Goal: Information Seeking & Learning: Check status

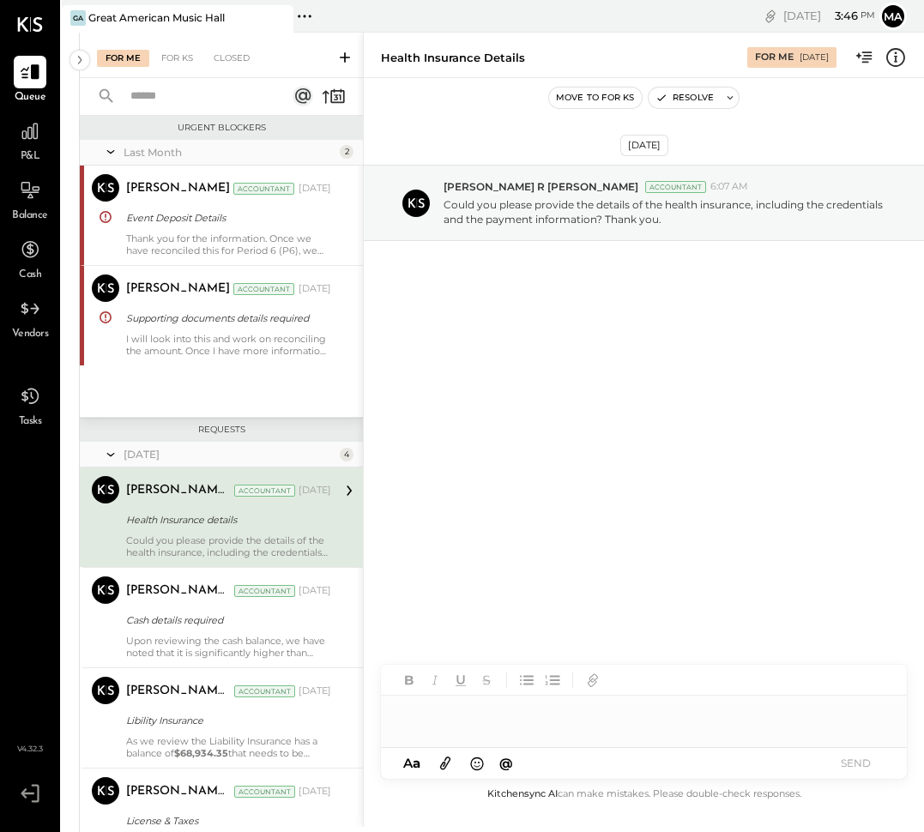
scroll to position [45, 0]
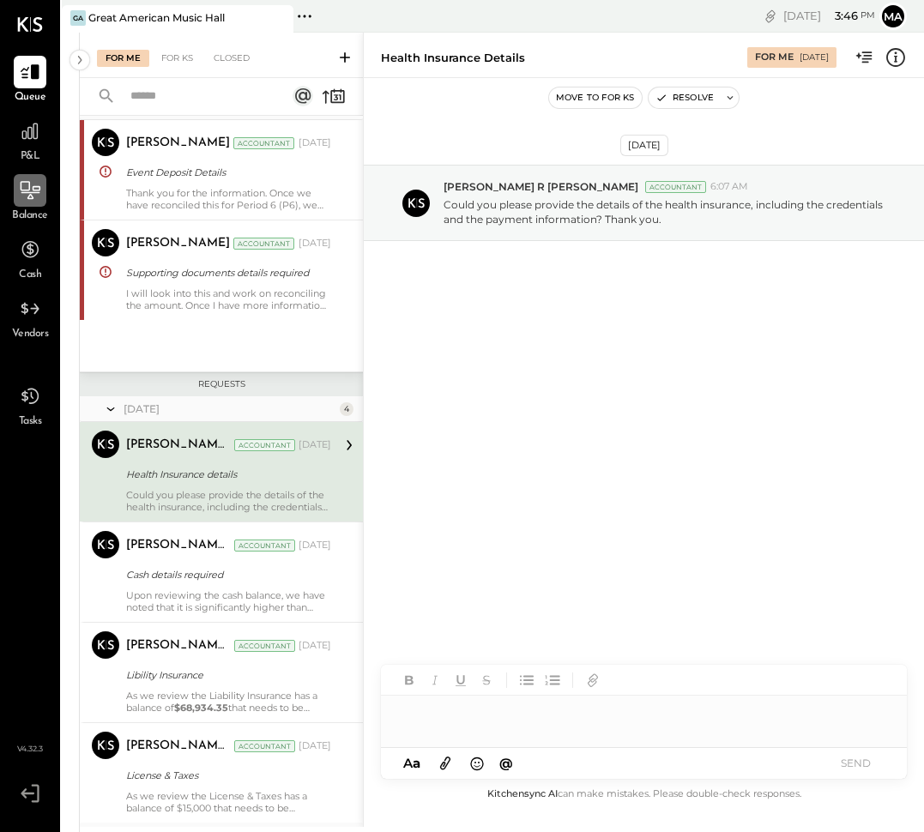
click at [27, 181] on icon at bounding box center [30, 190] width 22 height 22
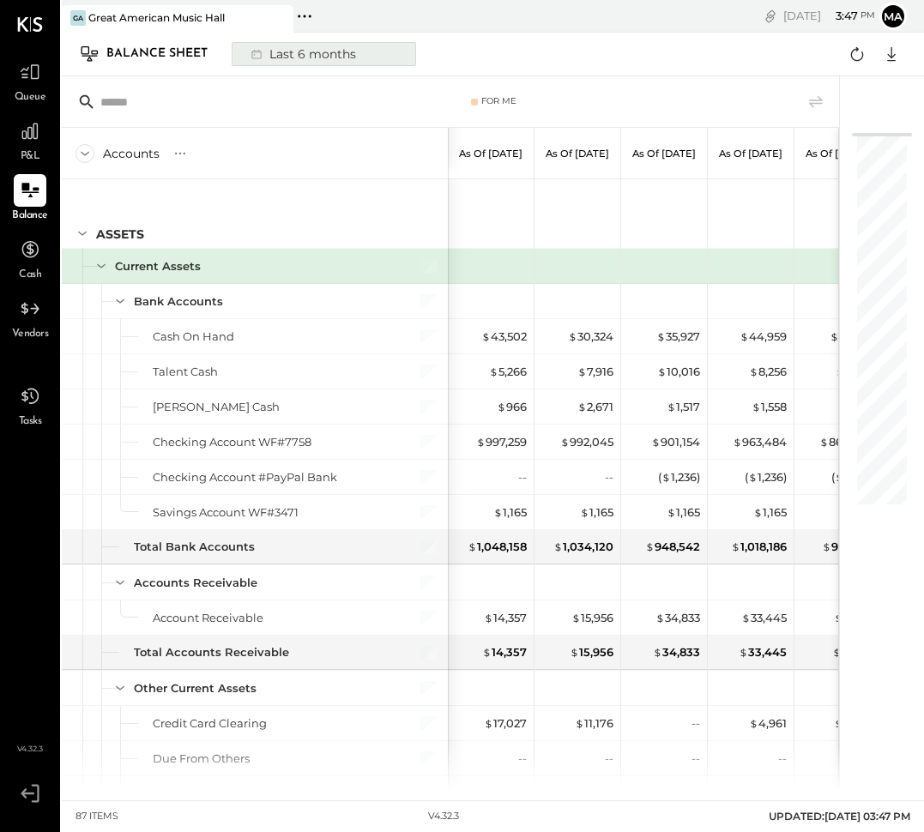
click at [276, 53] on div "Last 6 months" at bounding box center [302, 54] width 122 height 22
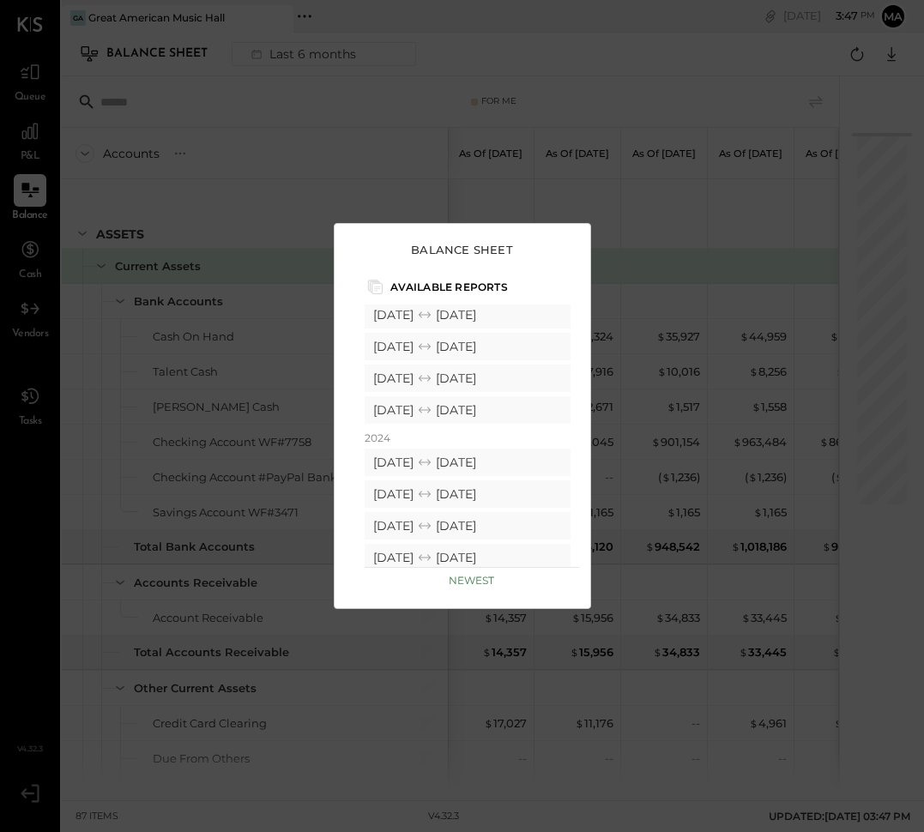
scroll to position [262, 0]
click at [488, 470] on div "[DATE] [DATE]" at bounding box center [467, 462] width 206 height 27
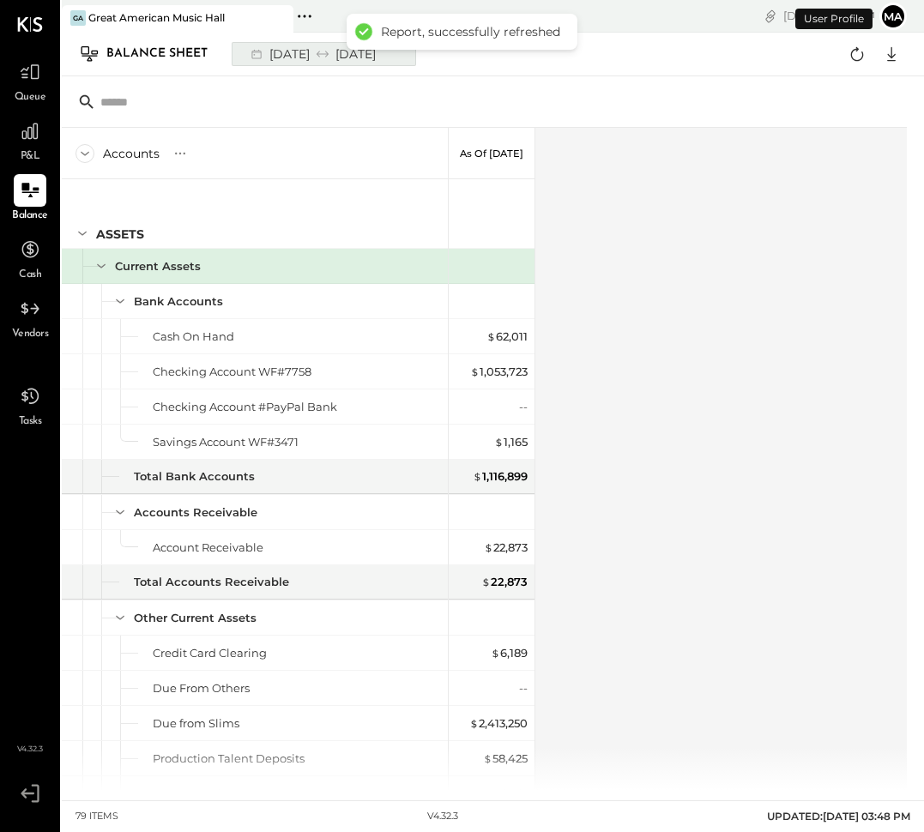
click at [278, 51] on div "[DATE] [DATE]" at bounding box center [312, 54] width 142 height 22
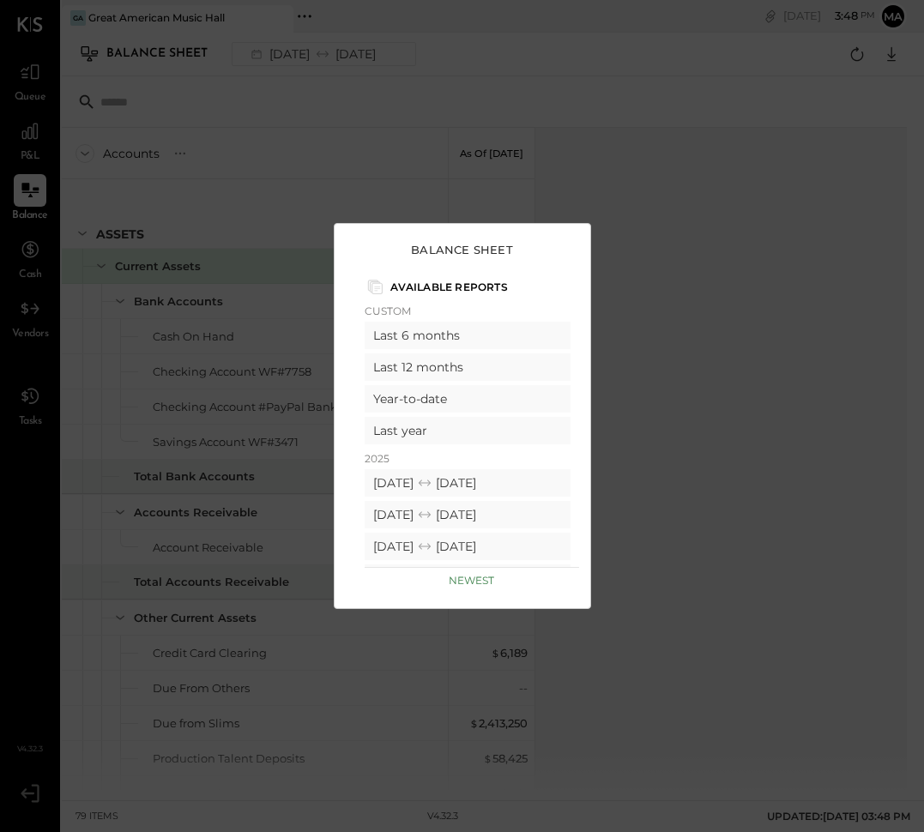
click at [699, 231] on div "Balance Sheet Available Reports Custom Last 6 months Last 12 months Year-to-dat…" at bounding box center [462, 416] width 924 height 832
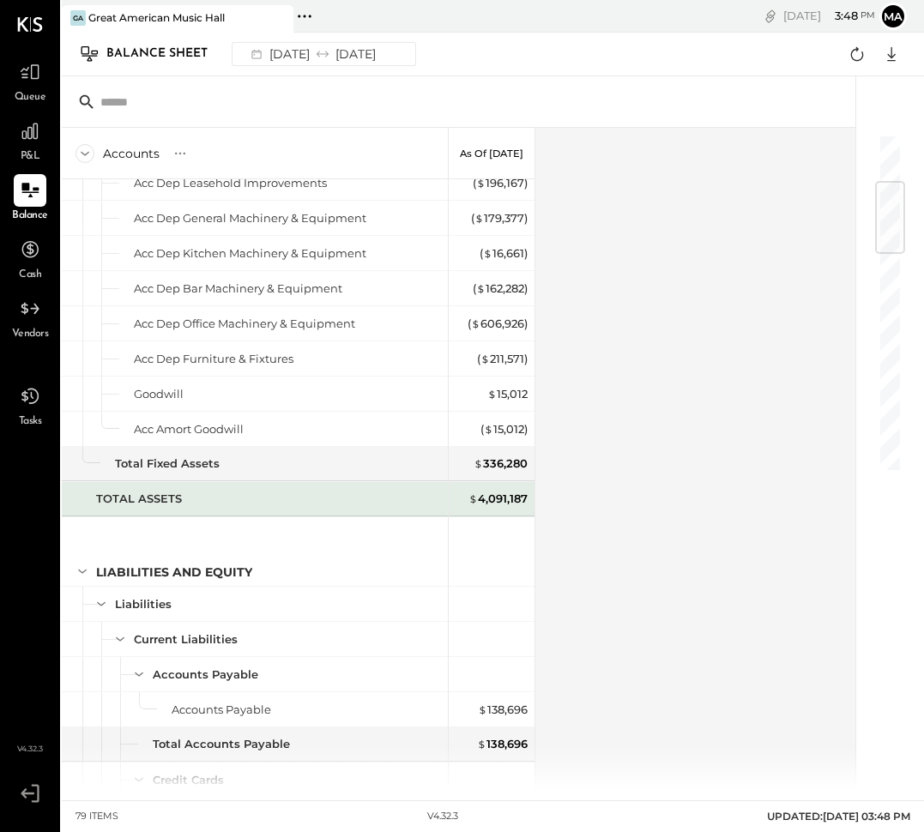
scroll to position [247, 0]
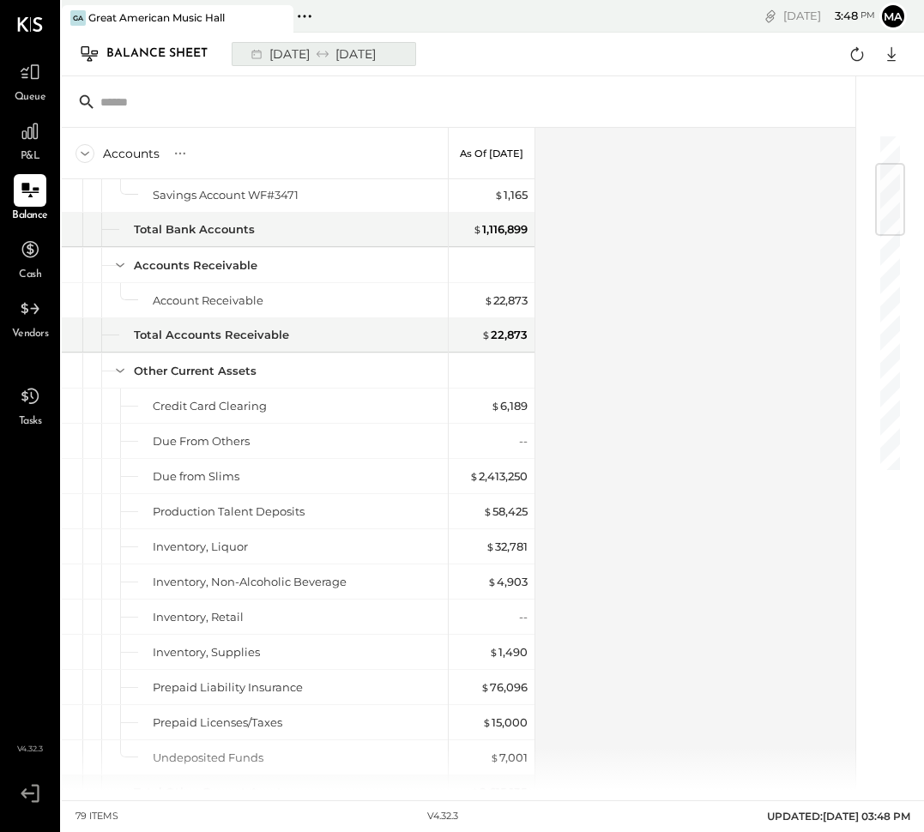
click at [291, 58] on div "[DATE] [DATE]" at bounding box center [312, 54] width 142 height 22
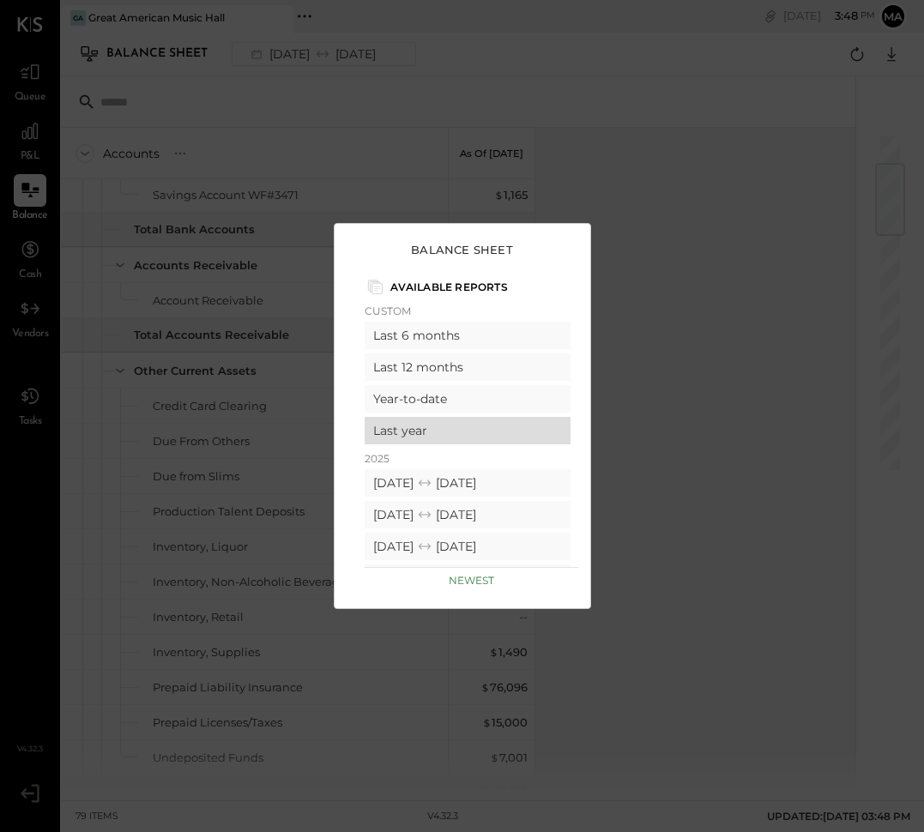
click at [445, 430] on div "Last year" at bounding box center [467, 430] width 206 height 27
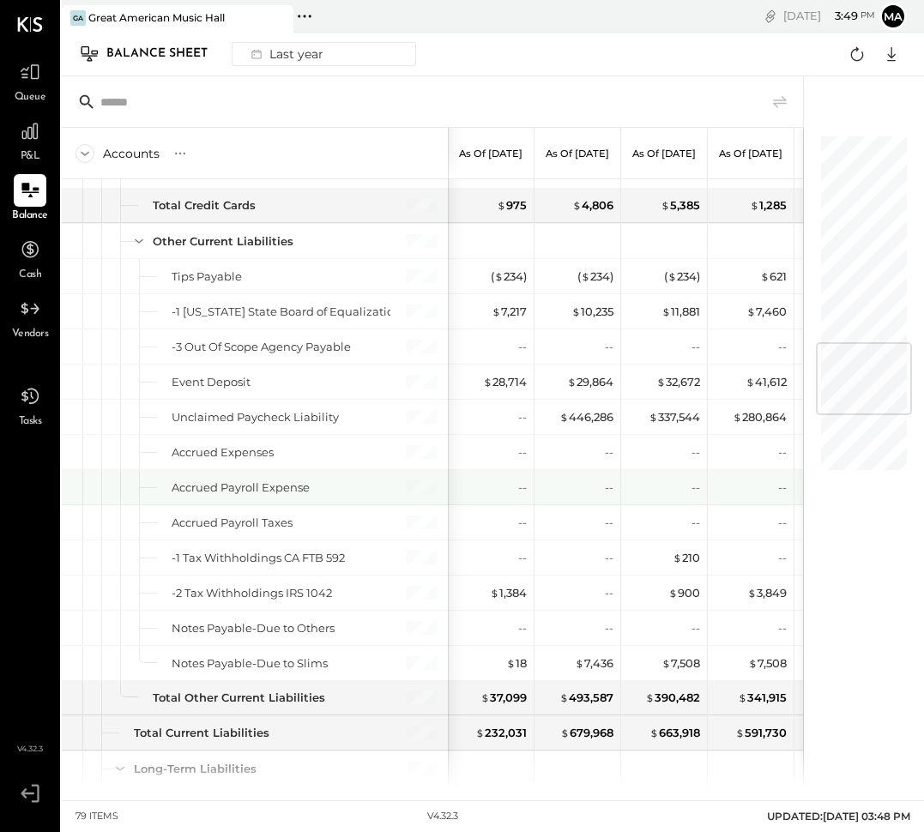
scroll to position [1621, 0]
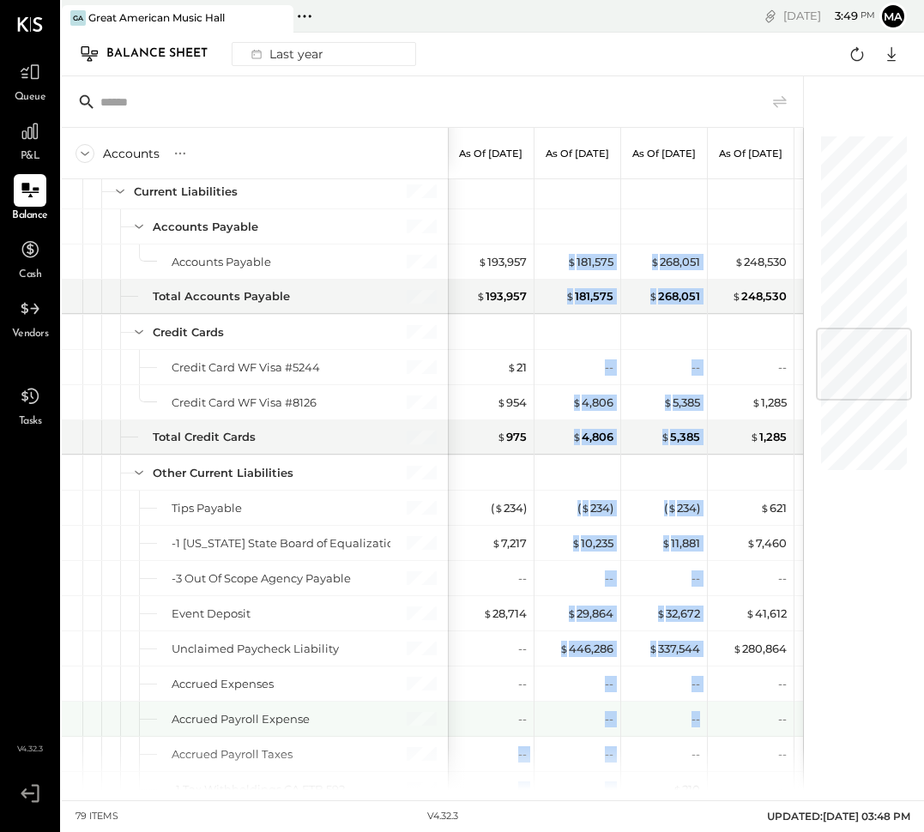
drag, startPoint x: 684, startPoint y: 736, endPoint x: 527, endPoint y: 736, distance: 156.9
click at [621, 736] on div "--" at bounding box center [664, 719] width 86 height 34
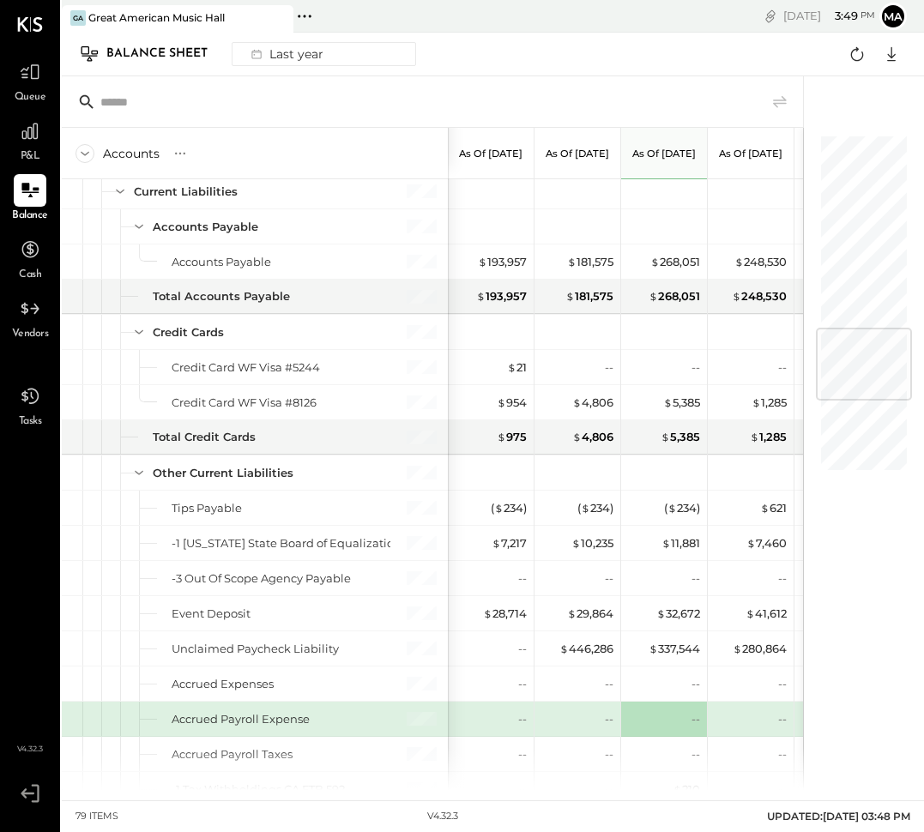
click at [856, 97] on div at bounding box center [855, 433] width 104 height 714
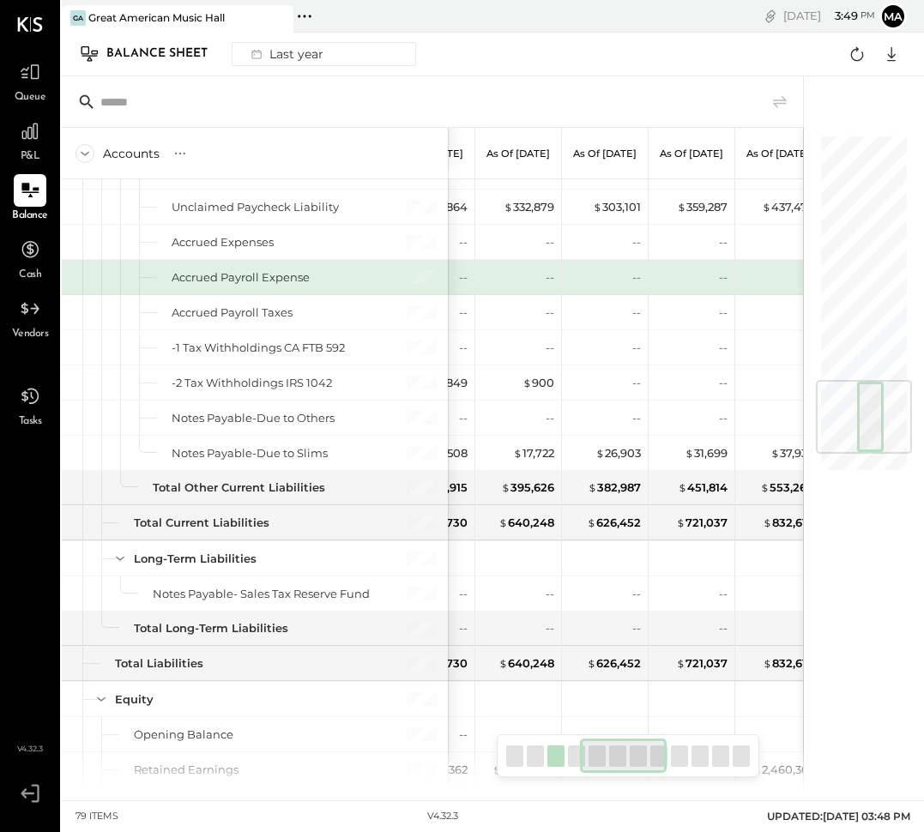
scroll to position [2207, 0]
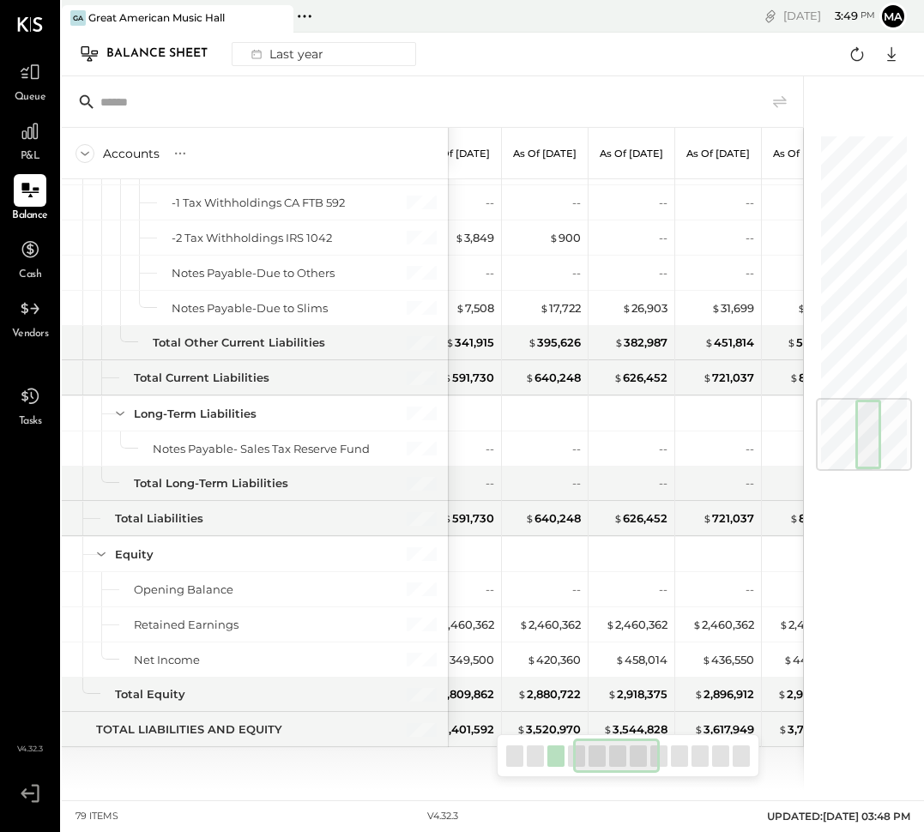
click at [889, 472] on div at bounding box center [864, 305] width 86 height 338
click at [896, 437] on div at bounding box center [864, 434] width 96 height 73
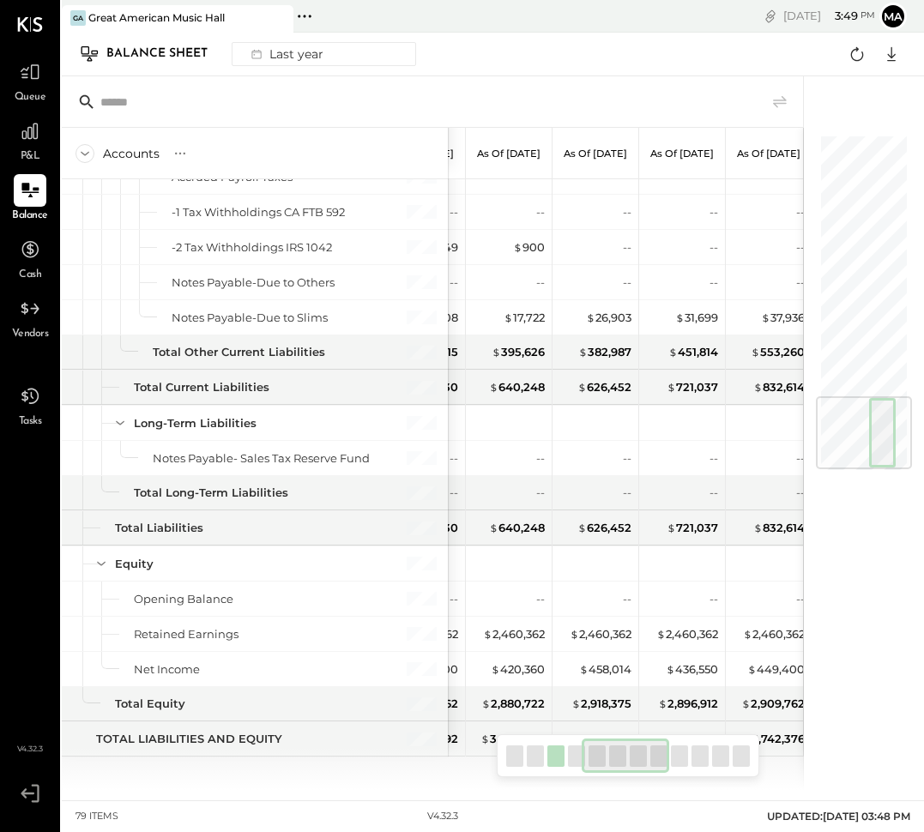
scroll to position [2167, 0]
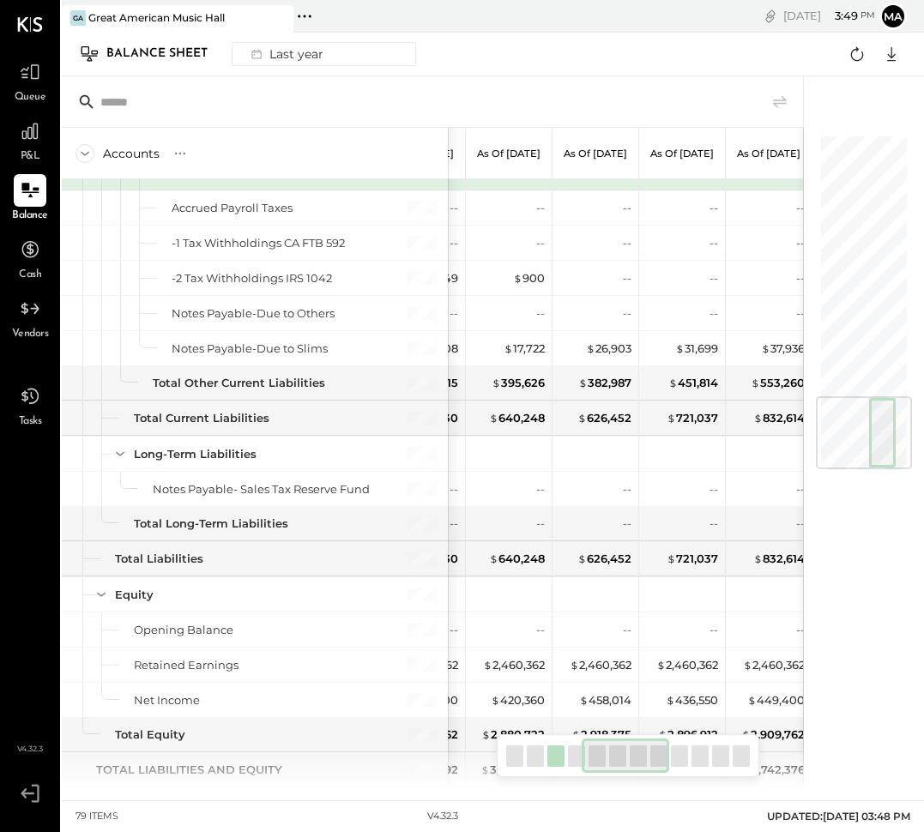
click at [903, 437] on div at bounding box center [864, 432] width 96 height 73
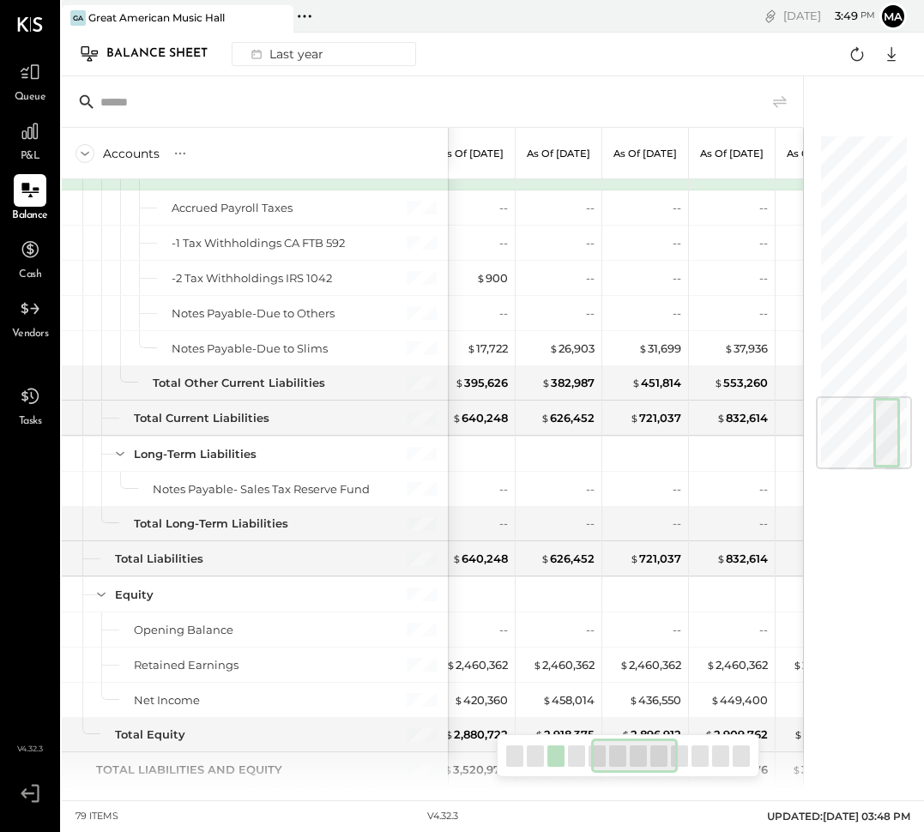
click at [902, 437] on div at bounding box center [864, 432] width 96 height 73
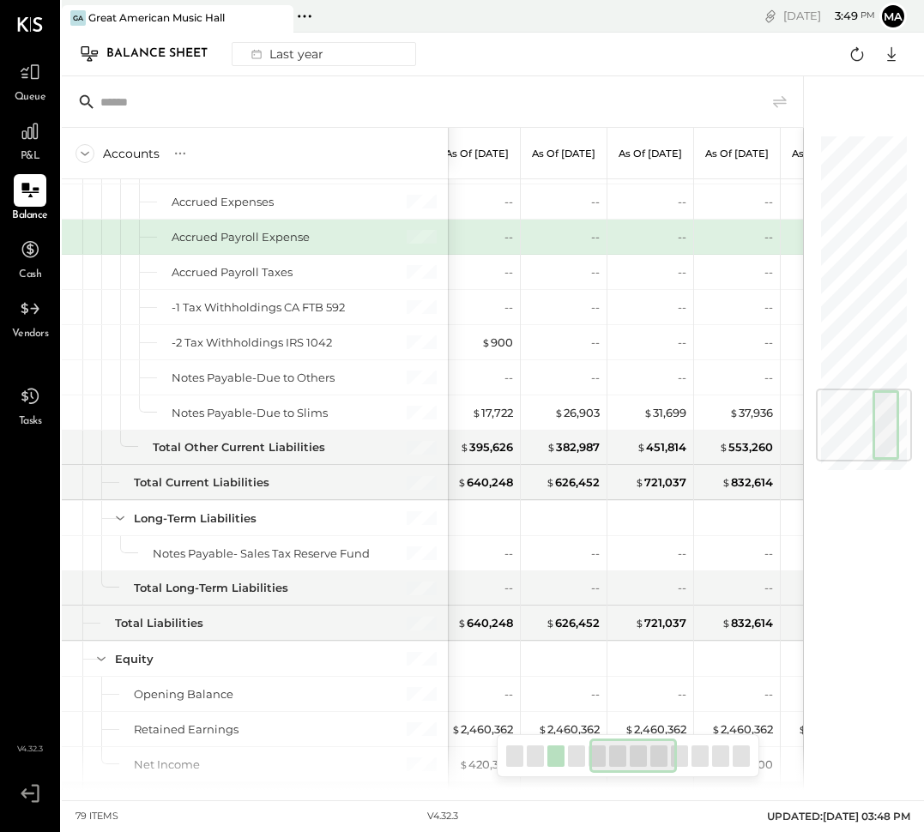
scroll to position [2207, 0]
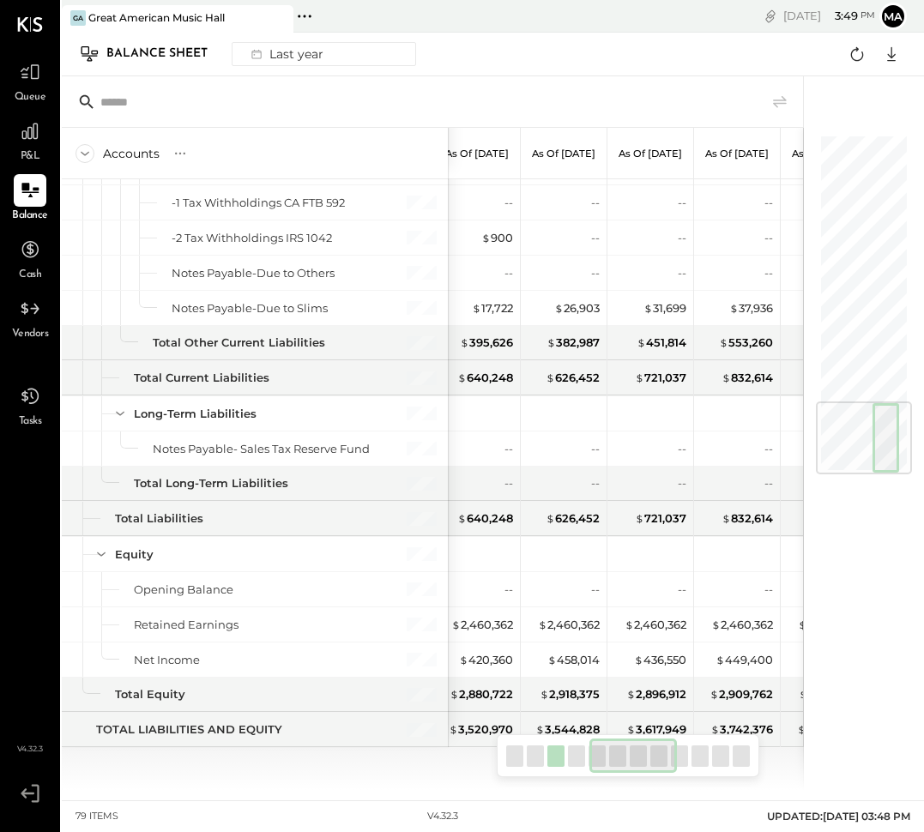
drag, startPoint x: 889, startPoint y: 439, endPoint x: 976, endPoint y: 531, distance: 126.2
drag, startPoint x: 877, startPoint y: 447, endPoint x: 1065, endPoint y: 519, distance: 201.2
drag, startPoint x: 903, startPoint y: 459, endPoint x: 852, endPoint y: 460, distance: 50.6
click at [832, 465] on div at bounding box center [864, 437] width 96 height 73
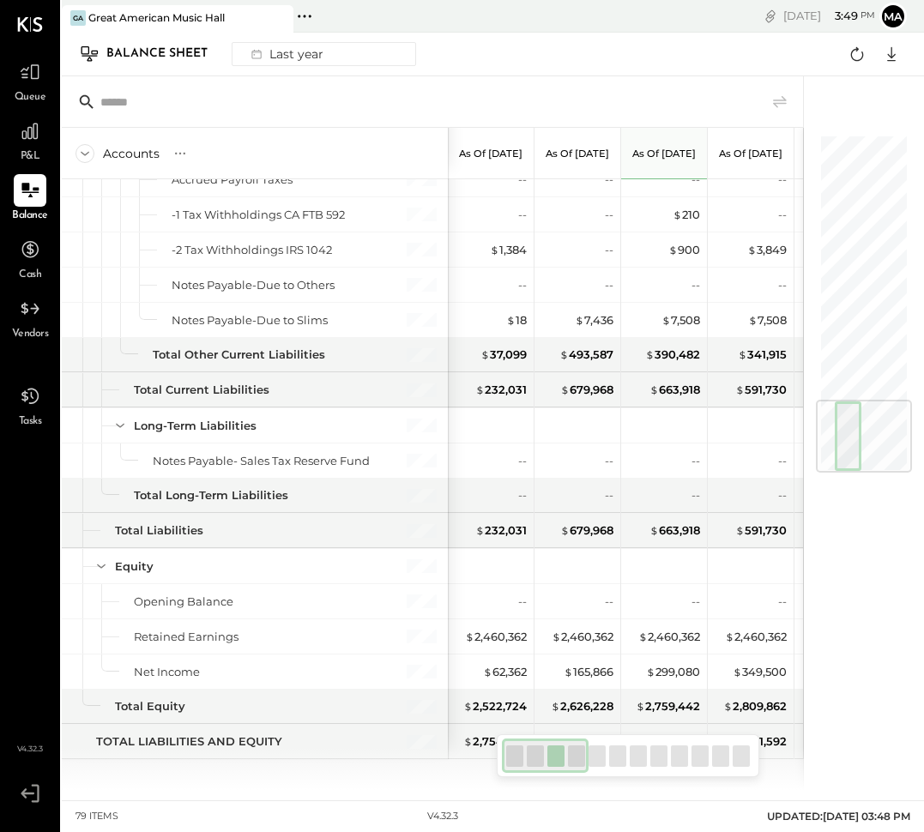
drag, startPoint x: 846, startPoint y: 459, endPoint x: 818, endPoint y: 461, distance: 27.5
click at [818, 461] on div at bounding box center [864, 436] width 96 height 73
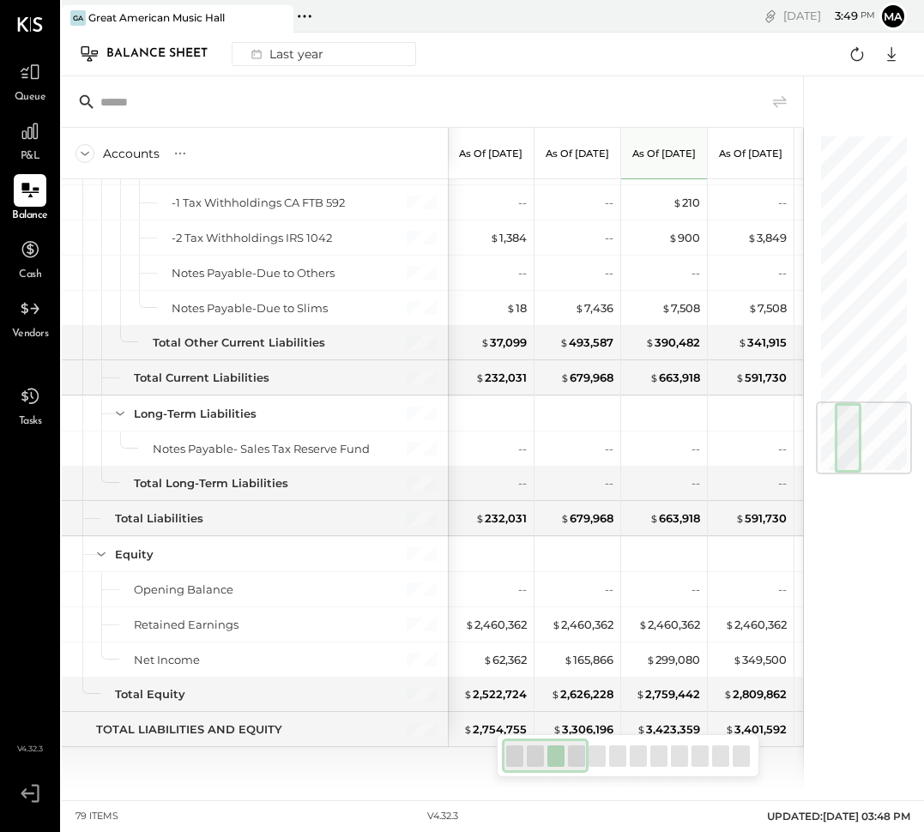
drag, startPoint x: 846, startPoint y: 447, endPoint x: 968, endPoint y: 477, distance: 125.4
click at [899, 458] on div at bounding box center [864, 437] width 96 height 73
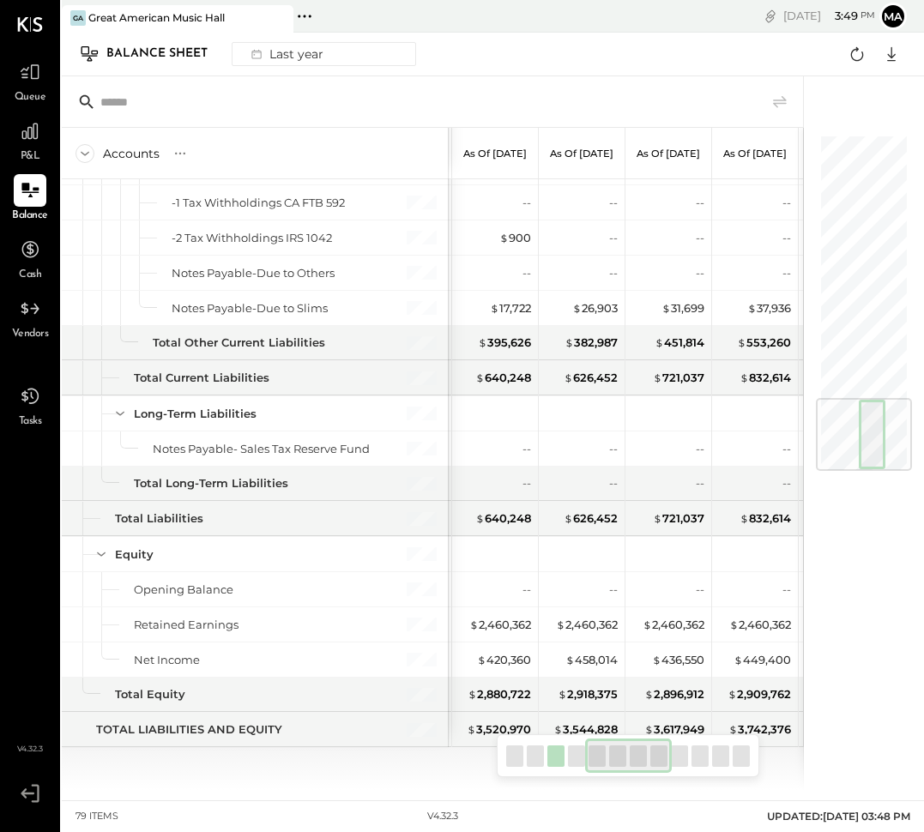
click at [899, 458] on div at bounding box center [864, 434] width 96 height 73
drag, startPoint x: 916, startPoint y: 457, endPoint x: 967, endPoint y: 501, distance: 66.9
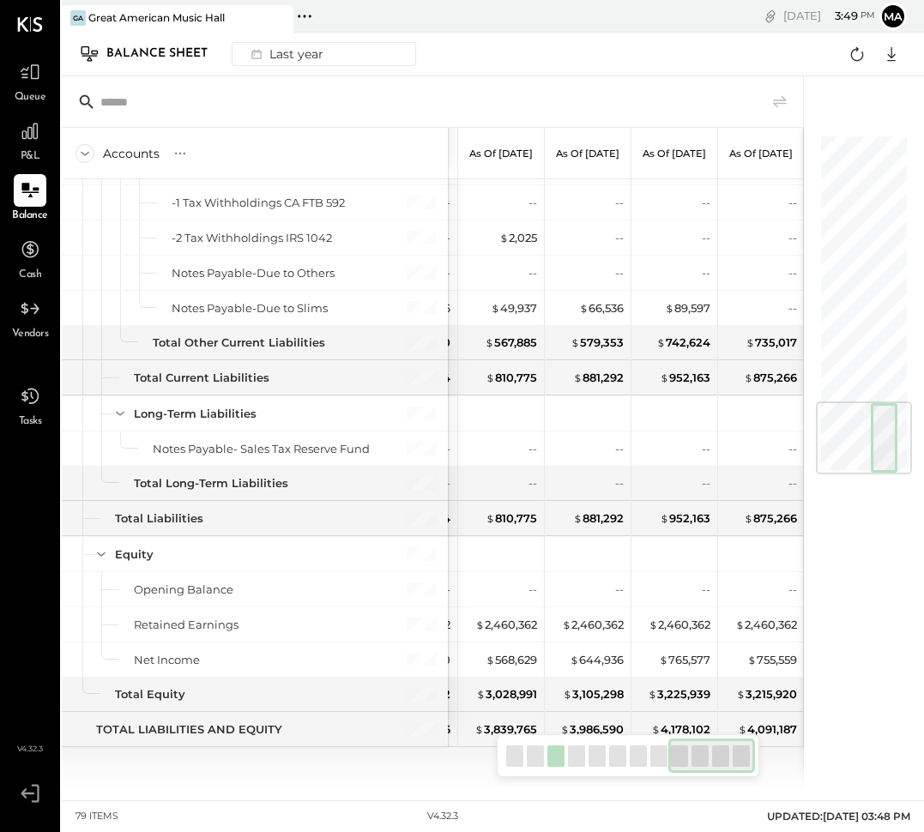
drag, startPoint x: 667, startPoint y: 751, endPoint x: 807, endPoint y: 760, distance: 140.0
click at [807, 760] on div "Accounts S GL As of [DATE] As of [DATE] As of [DATE] As of [DATE] As of [DATE] …" at bounding box center [484, 433] width 845 height 714
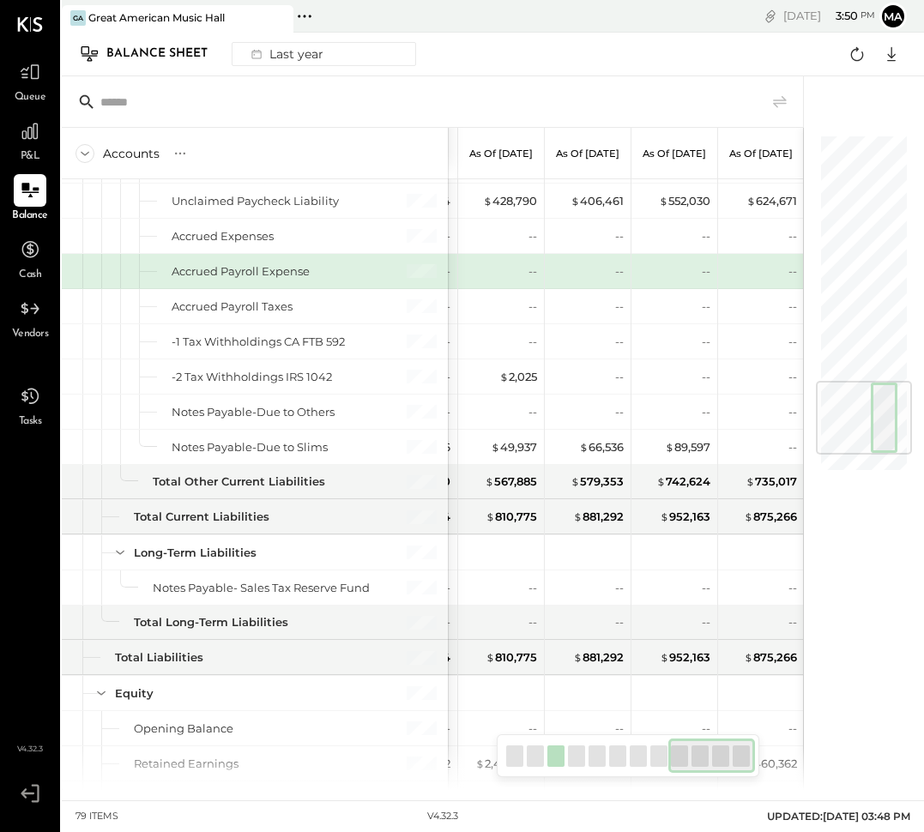
scroll to position [0, 0]
drag, startPoint x: 731, startPoint y: 756, endPoint x: 825, endPoint y: 779, distance: 96.9
click at [825, 779] on div "Accounts S GL As of [DATE] As of [DATE] As of [DATE] As of [DATE] As of [DATE] …" at bounding box center [484, 433] width 845 height 714
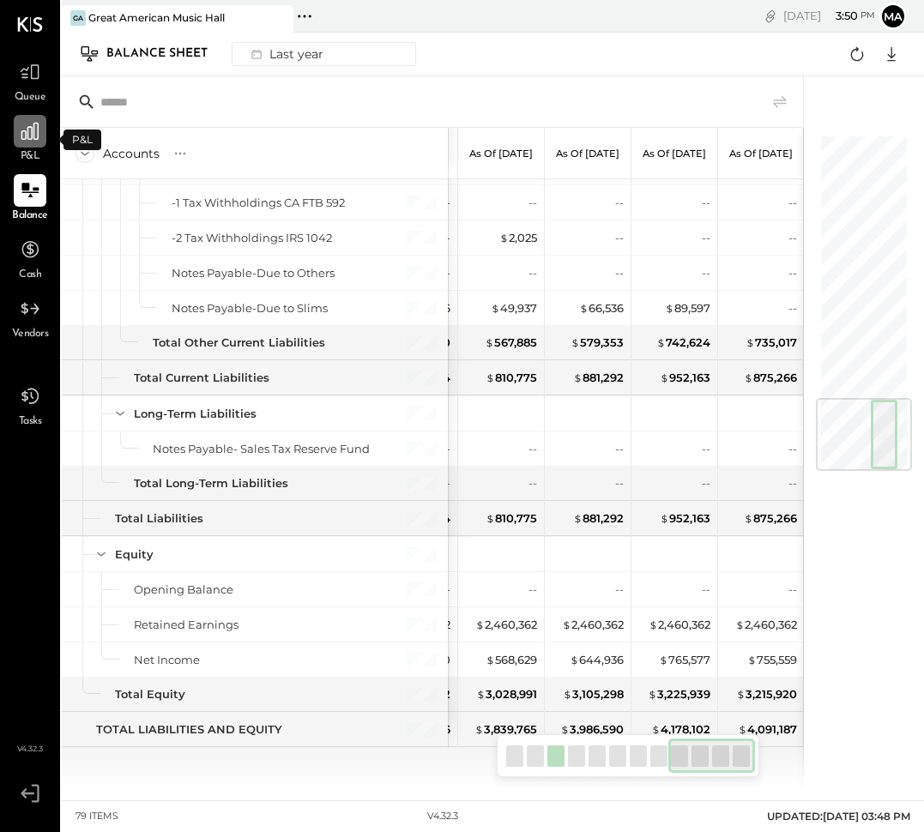
click at [39, 136] on icon at bounding box center [29, 131] width 17 height 17
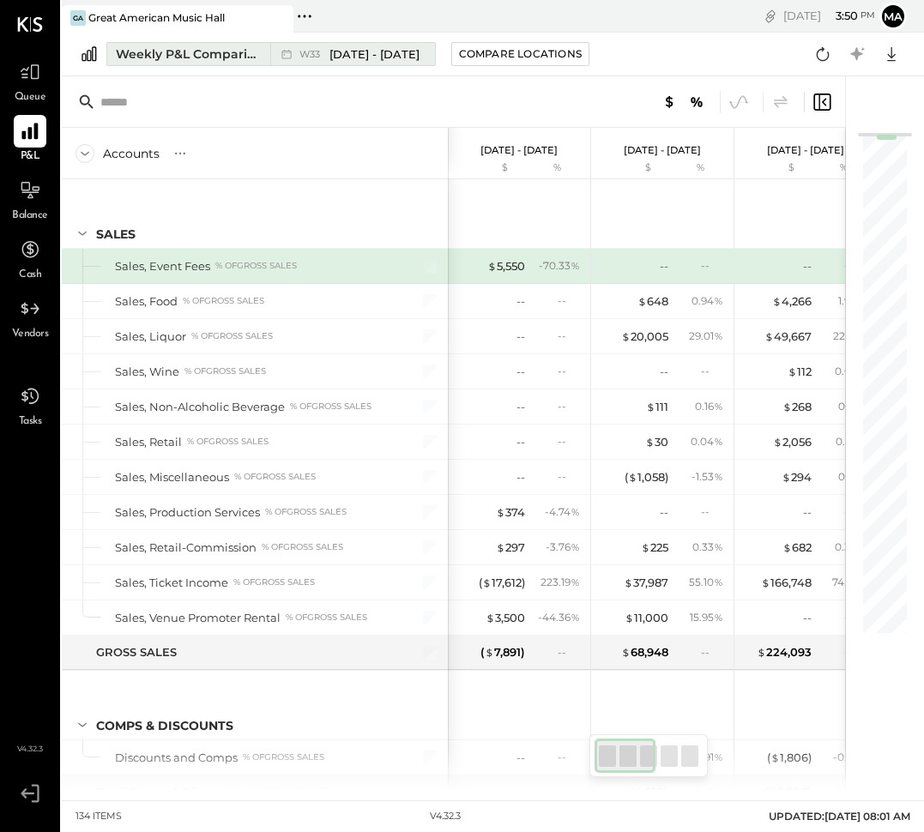
click at [376, 56] on span "[DATE] - [DATE]" at bounding box center [374, 54] width 90 height 16
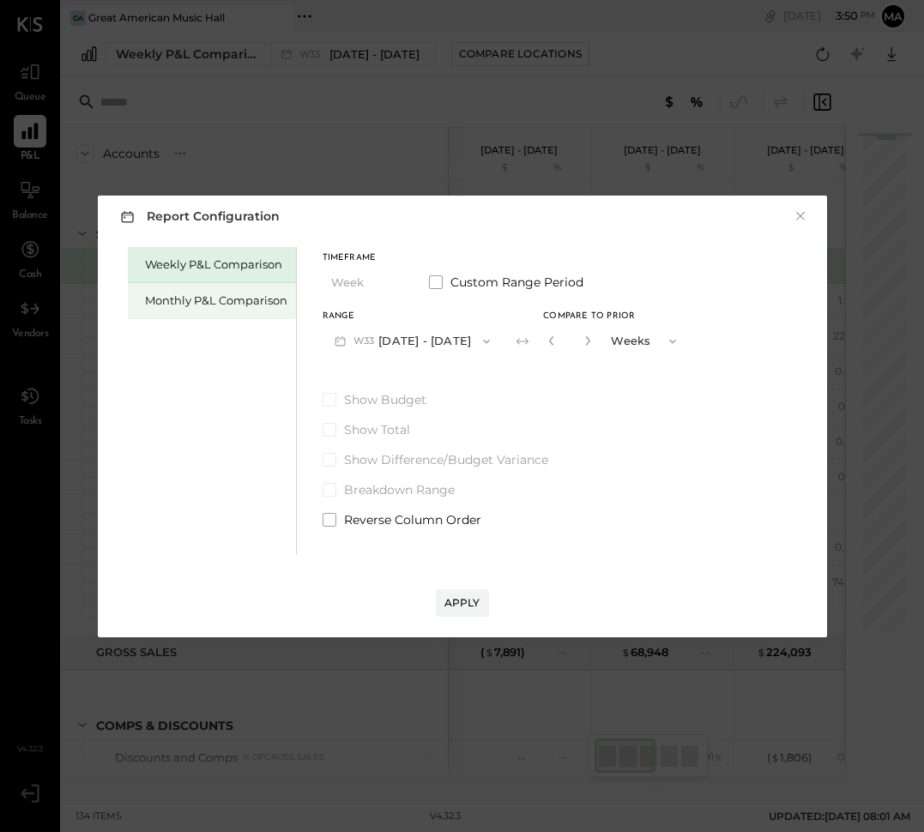
click at [229, 303] on div "Monthly P&L Comparison" at bounding box center [216, 300] width 142 height 16
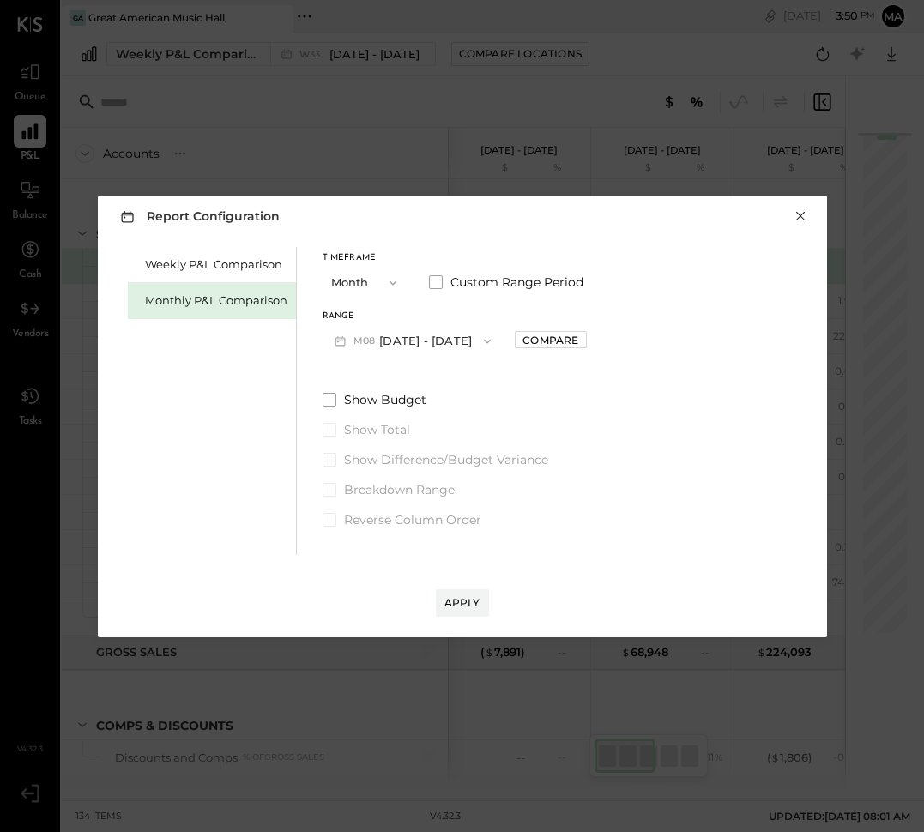
click at [804, 214] on button "×" at bounding box center [799, 216] width 15 height 17
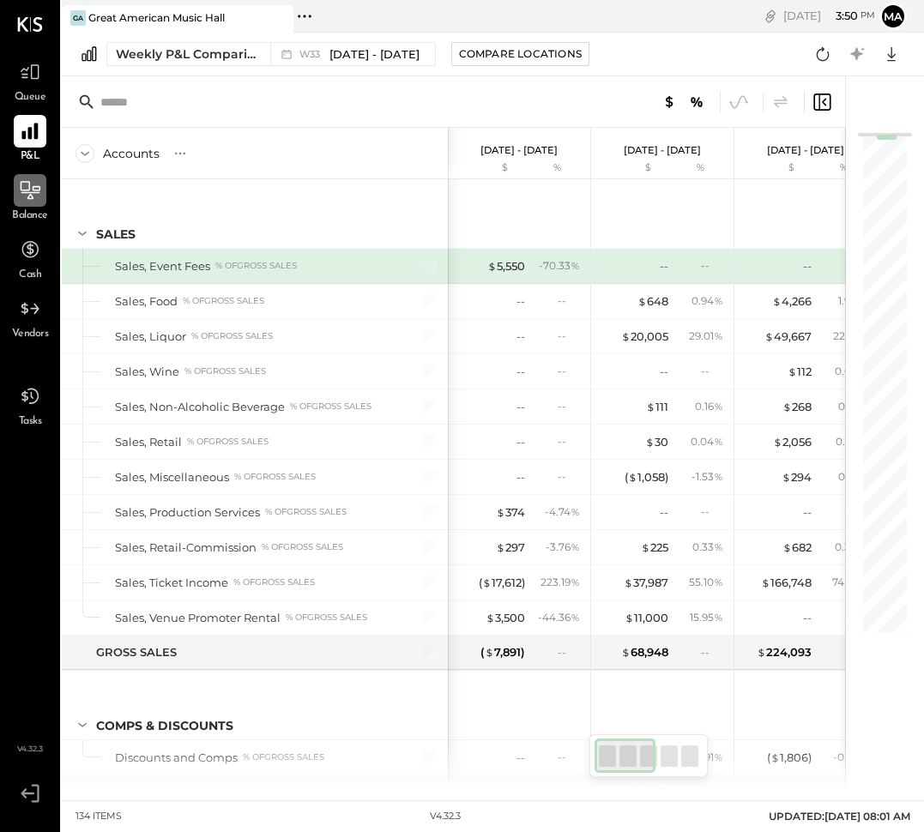
click at [33, 192] on icon at bounding box center [30, 193] width 19 height 2
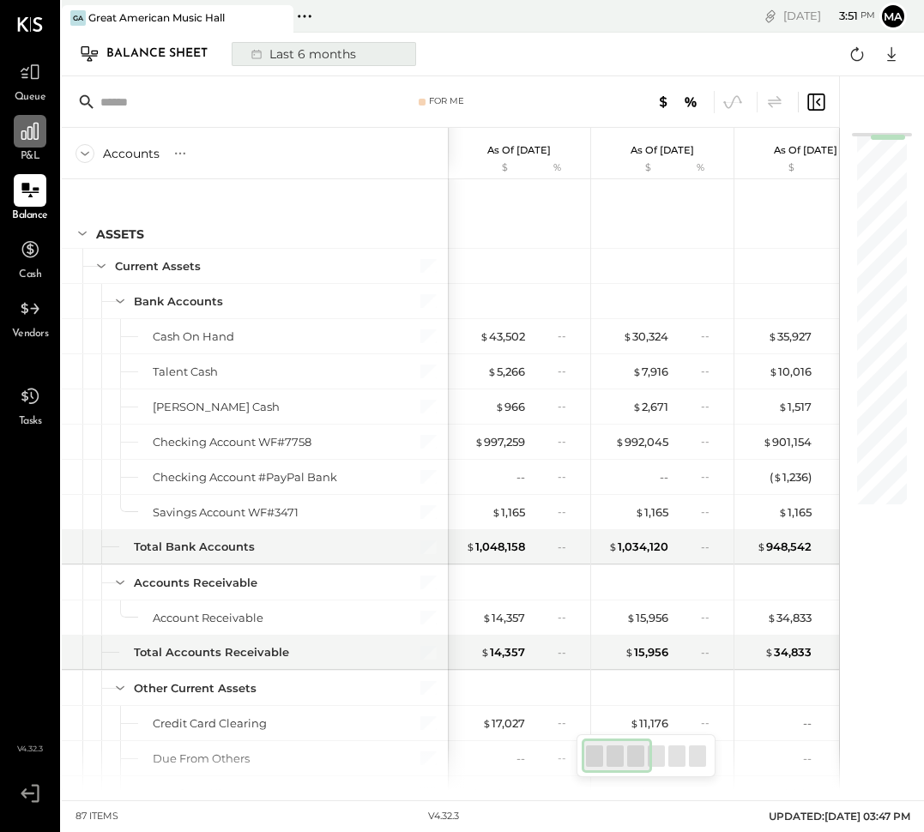
click at [338, 55] on div "Last 6 months" at bounding box center [302, 54] width 122 height 22
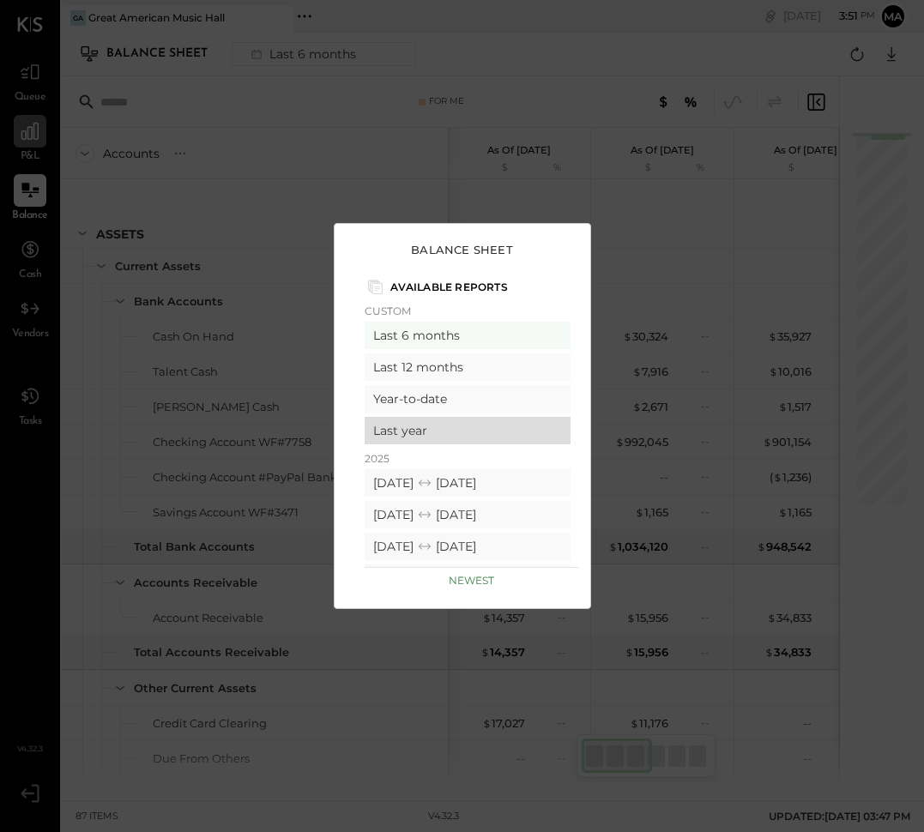
click at [417, 432] on div "Last year" at bounding box center [467, 430] width 206 height 27
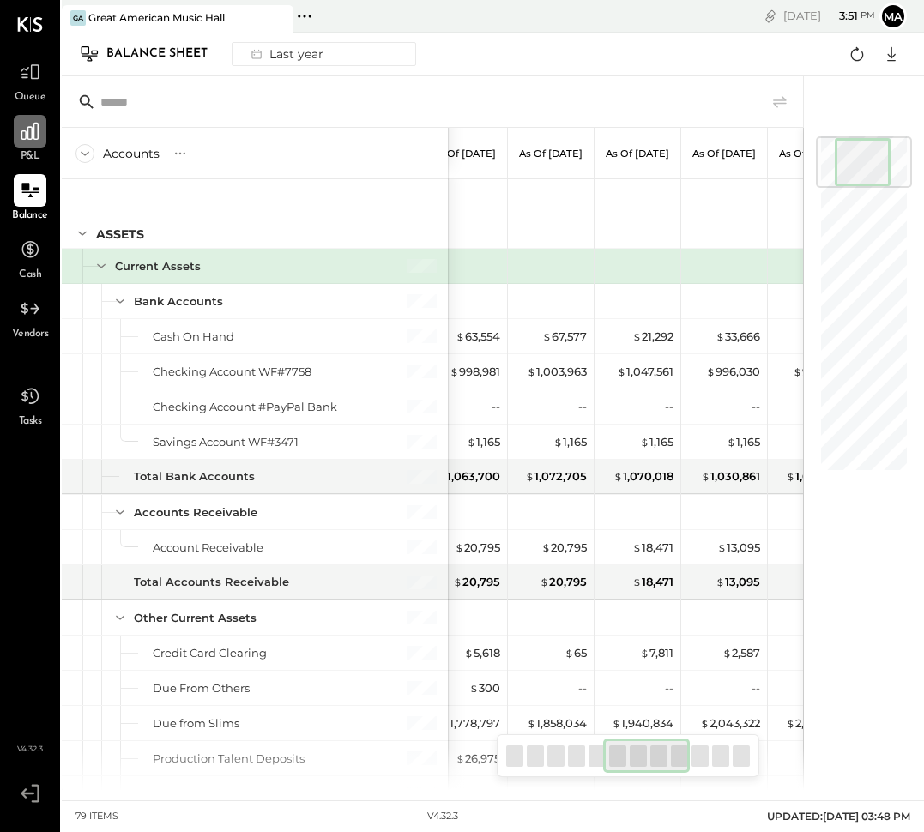
scroll to position [0, 562]
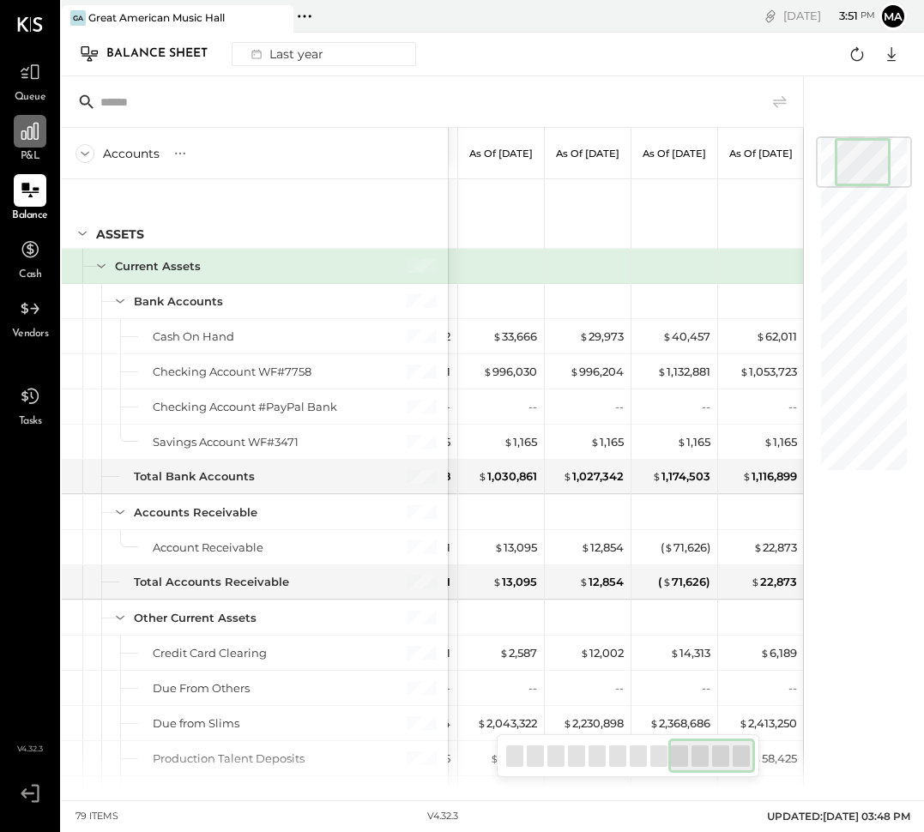
drag, startPoint x: 670, startPoint y: 748, endPoint x: 858, endPoint y: 738, distance: 188.9
click at [858, 738] on div "Accounts S GL As of [DATE] As of [DATE] As of [DATE] As of [DATE] As of [DATE] …" at bounding box center [484, 433] width 845 height 714
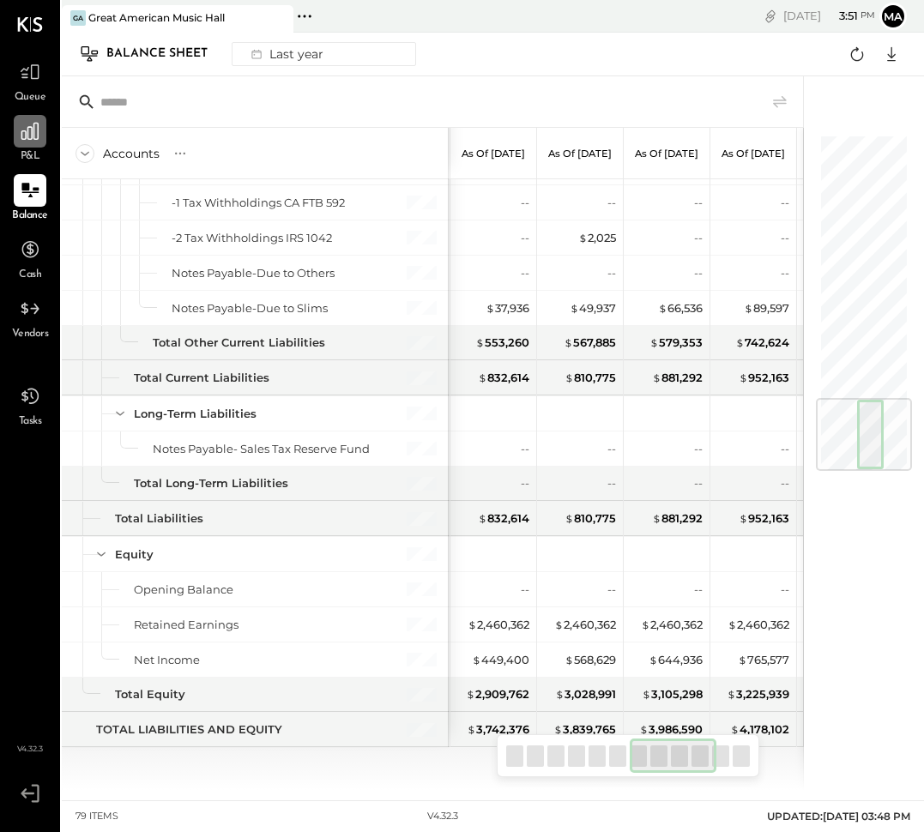
scroll to position [0, 683]
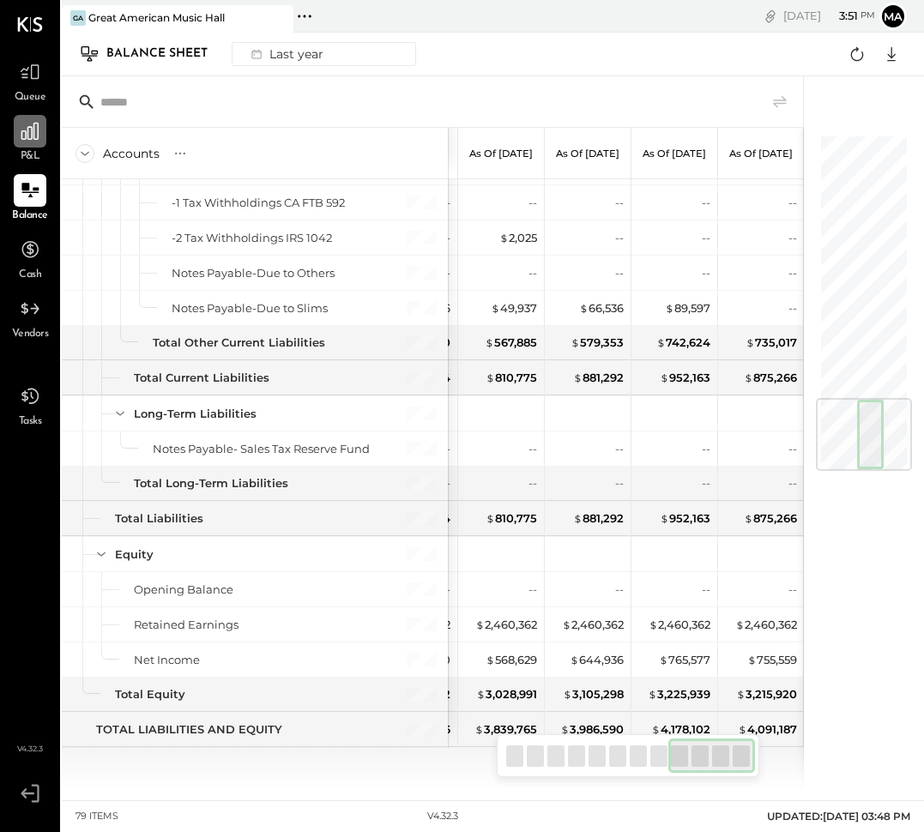
drag, startPoint x: 637, startPoint y: 766, endPoint x: 827, endPoint y: 762, distance: 189.6
click at [827, 762] on div "Accounts S GL As of [DATE] As of [DATE] As of [DATE] As of [DATE] As of [DATE] …" at bounding box center [484, 433] width 845 height 714
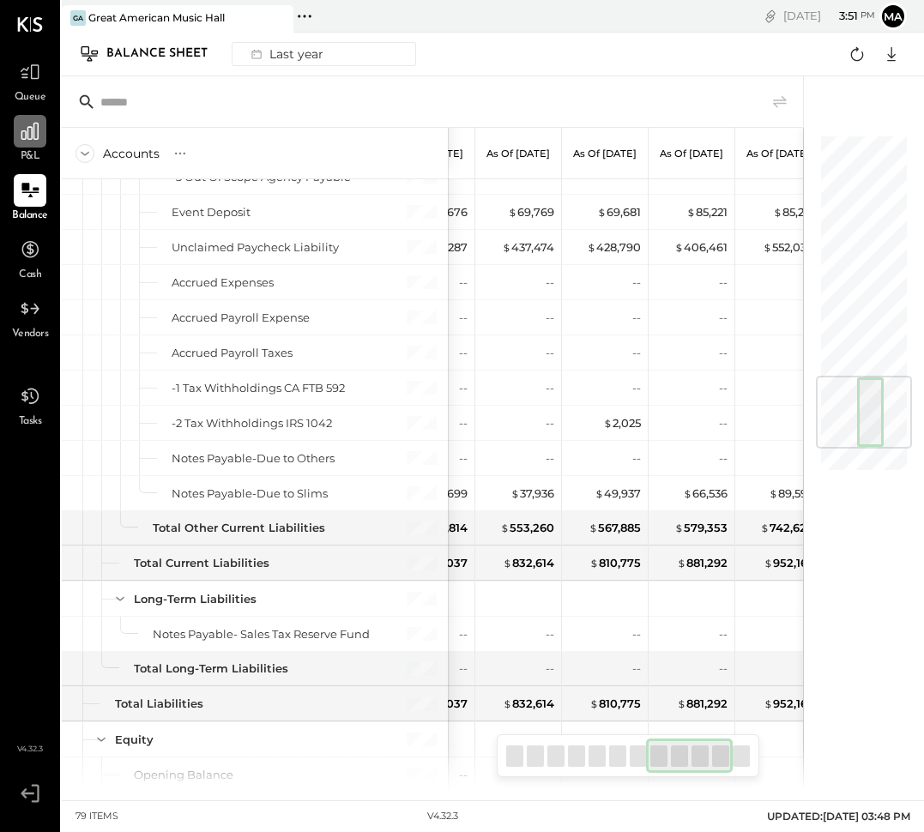
scroll to position [0, 575]
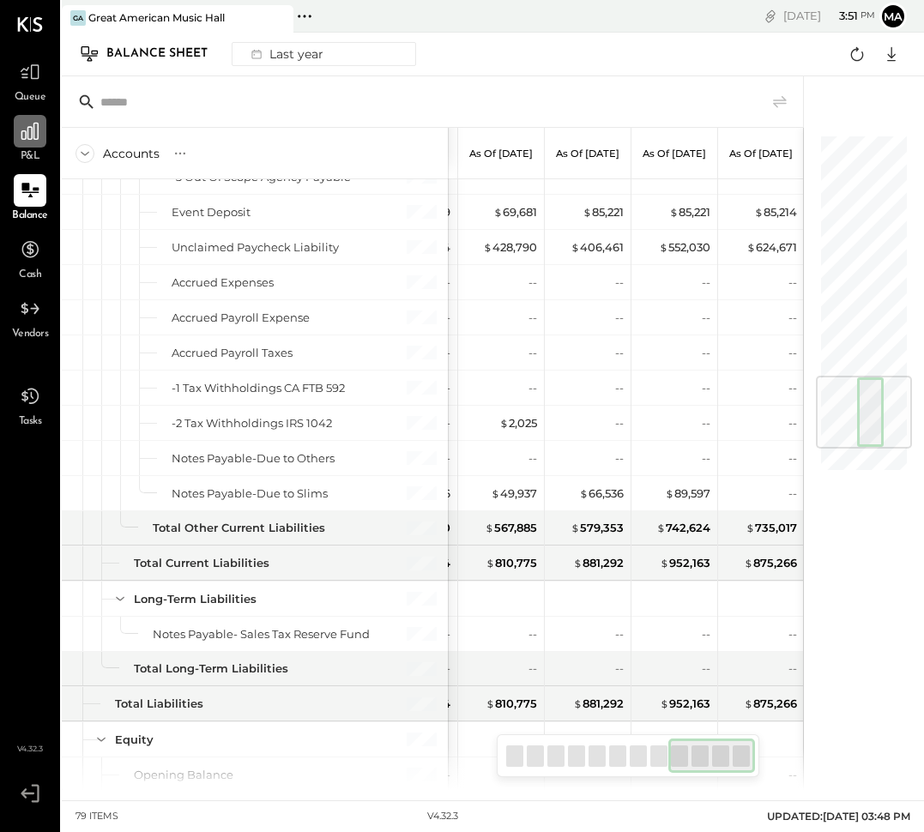
drag, startPoint x: 703, startPoint y: 761, endPoint x: 807, endPoint y: 748, distance: 104.6
click at [807, 748] on div "Accounts S GL As of [DATE] As of [DATE] As of [DATE] As of [DATE] As of [DATE] …" at bounding box center [484, 433] width 845 height 714
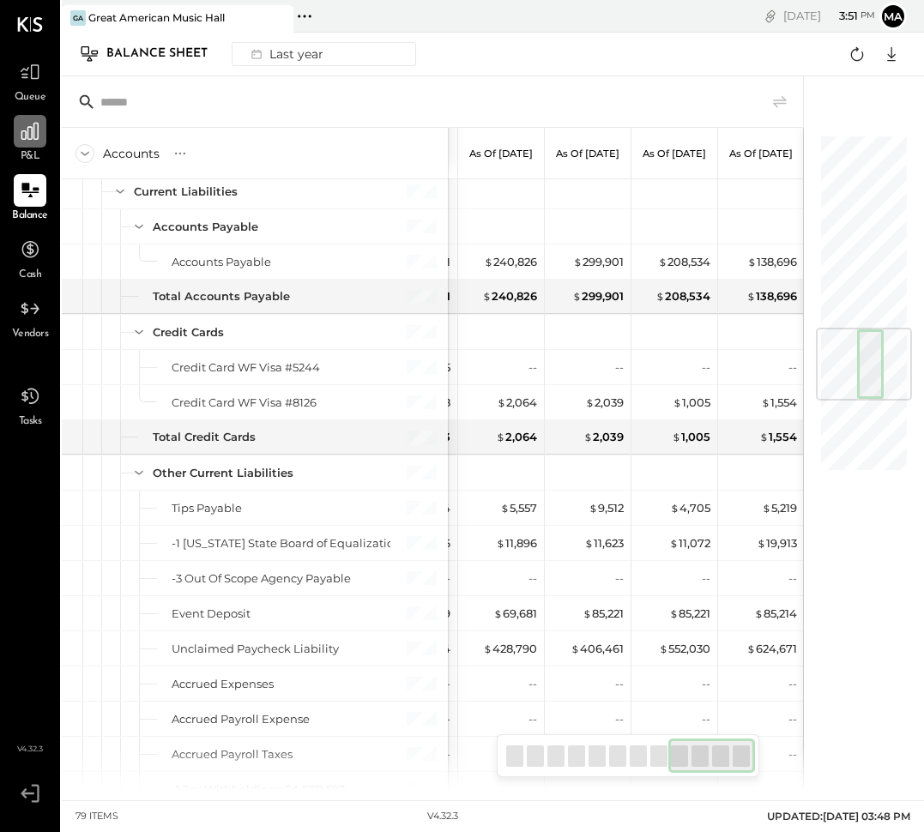
drag, startPoint x: 702, startPoint y: 750, endPoint x: 738, endPoint y: 613, distance: 141.0
click at [728, 748] on div at bounding box center [711, 755] width 87 height 34
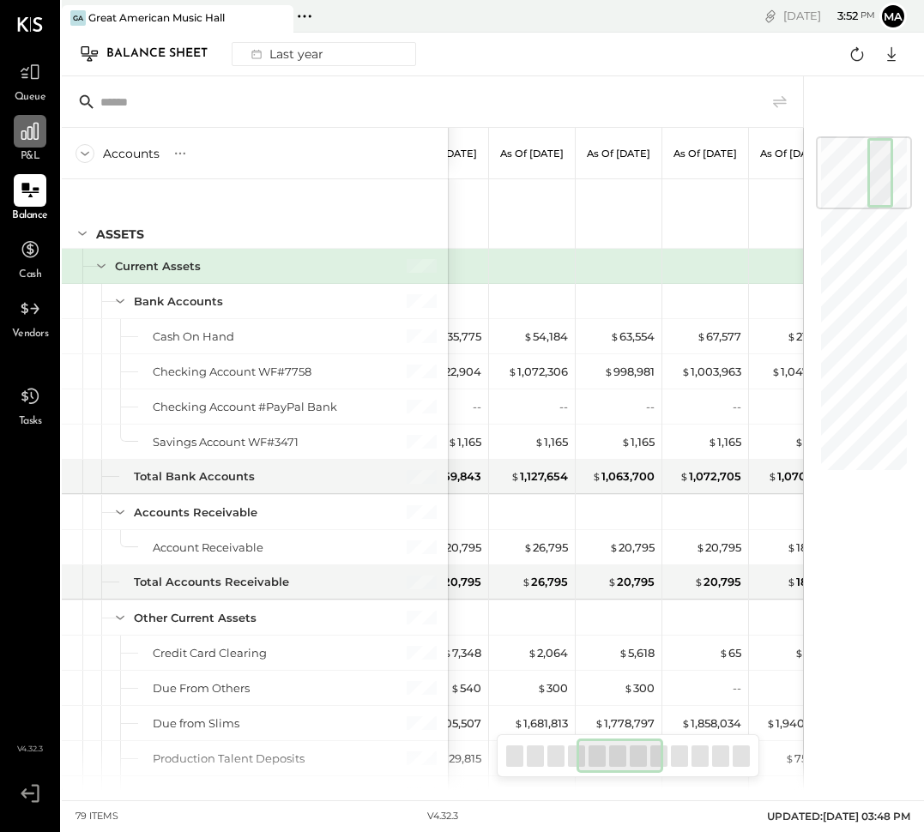
drag, startPoint x: 888, startPoint y: 187, endPoint x: 924, endPoint y: 182, distance: 35.5
click at [336, 55] on button "Last year" at bounding box center [324, 54] width 184 height 24
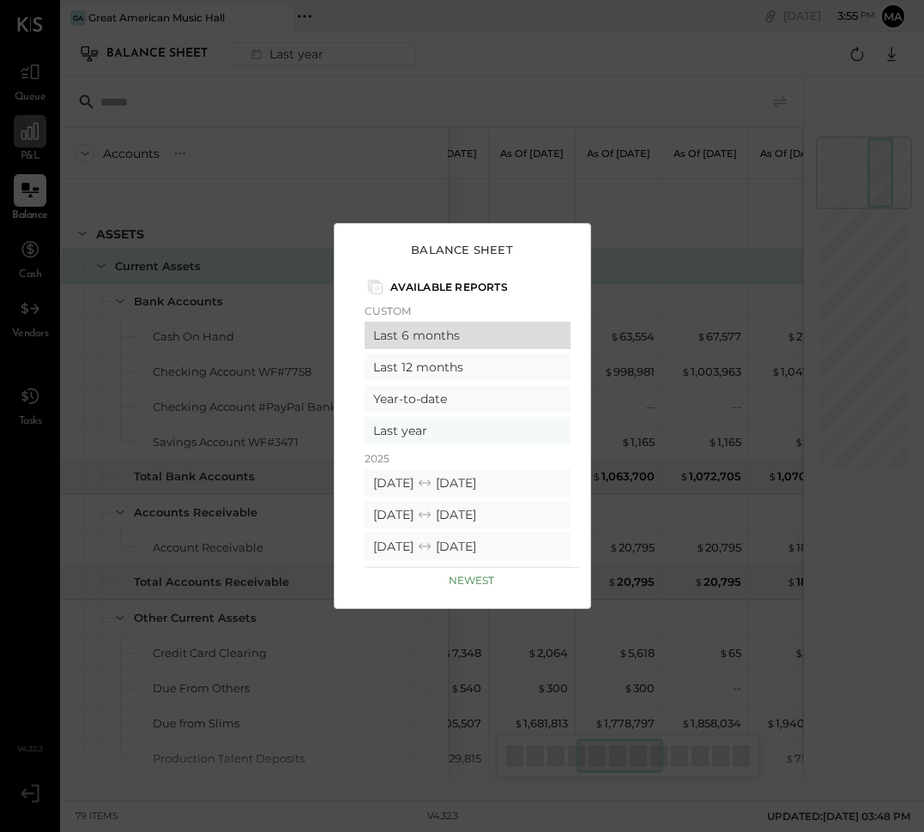
click at [528, 333] on div "Last 6 months" at bounding box center [467, 335] width 206 height 27
